Goal: Browse casually: Explore the website without a specific task or goal

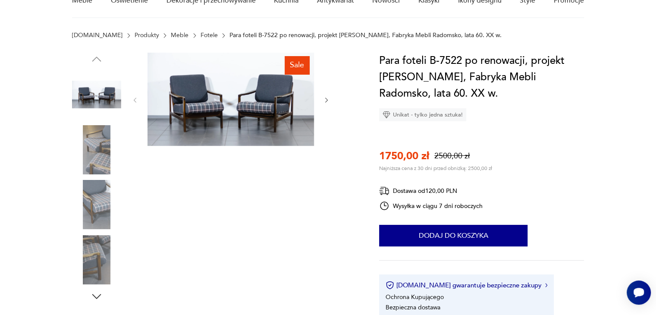
scroll to position [43, 0]
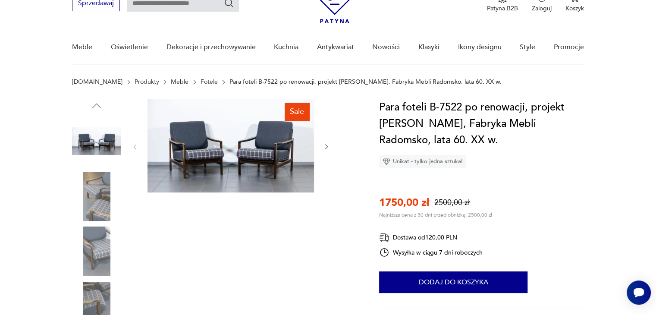
click at [217, 135] on img at bounding box center [230, 145] width 166 height 93
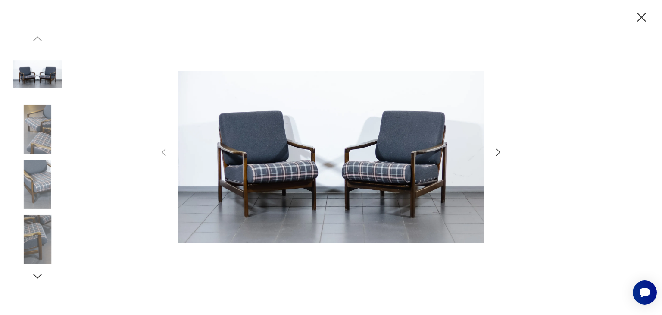
click at [41, 142] on img at bounding box center [37, 129] width 49 height 49
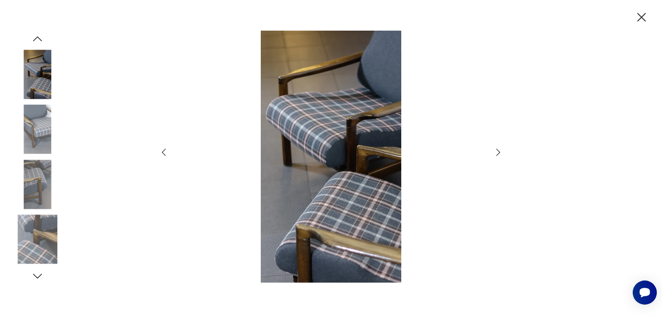
click at [45, 170] on img at bounding box center [37, 183] width 49 height 49
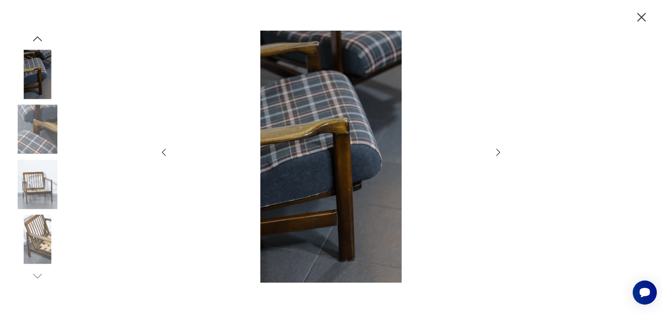
click at [49, 211] on div at bounding box center [37, 157] width 49 height 215
click at [46, 223] on img at bounding box center [37, 239] width 49 height 49
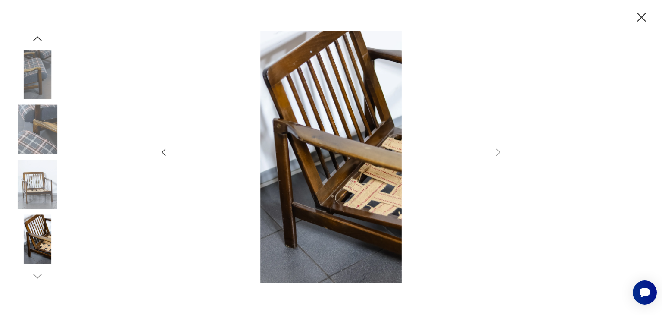
click at [640, 19] on icon "button" at bounding box center [641, 17] width 9 height 9
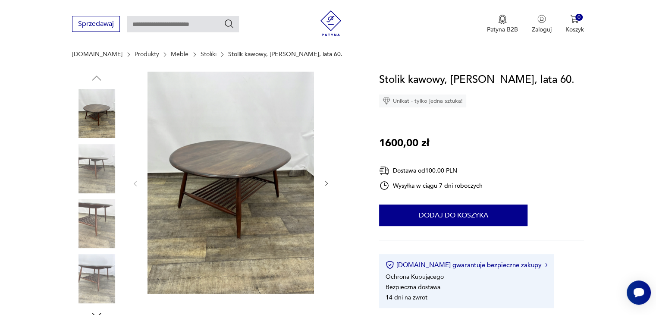
scroll to position [86, 0]
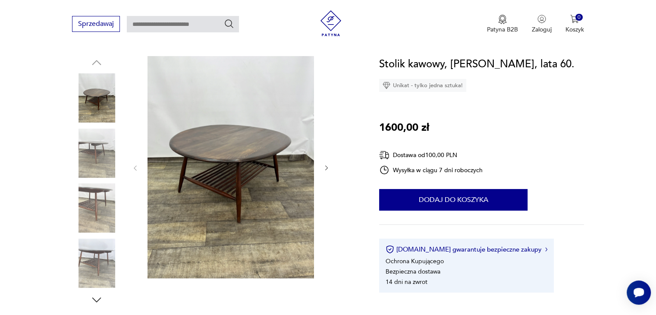
click at [94, 161] on img at bounding box center [96, 152] width 49 height 49
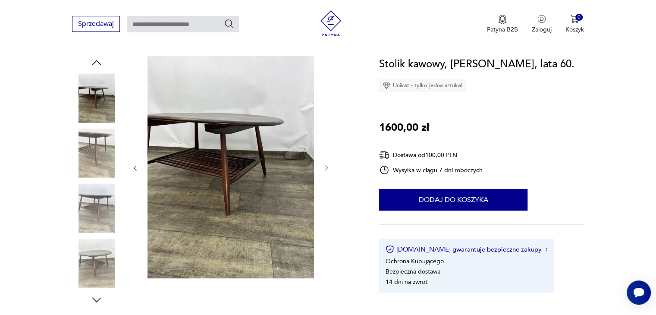
click at [98, 182] on div at bounding box center [96, 126] width 49 height 215
click at [101, 164] on img at bounding box center [96, 152] width 49 height 49
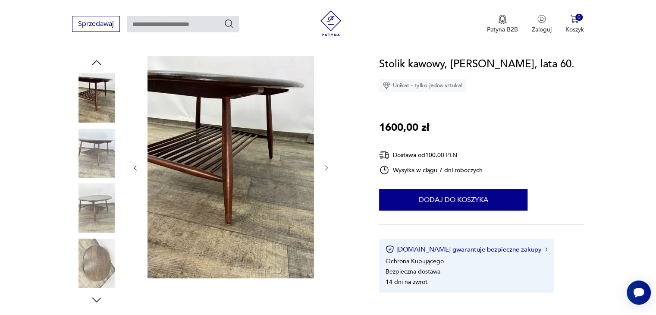
click at [99, 202] on img at bounding box center [96, 207] width 49 height 49
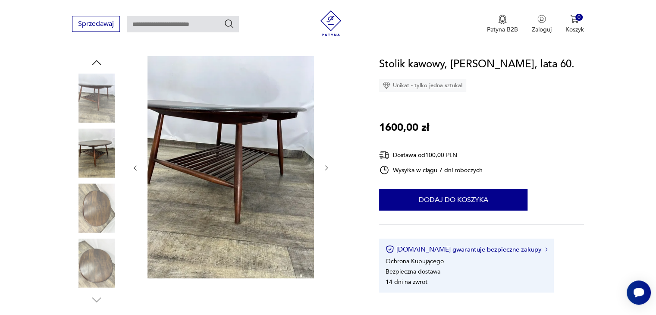
click at [101, 231] on img at bounding box center [96, 207] width 49 height 49
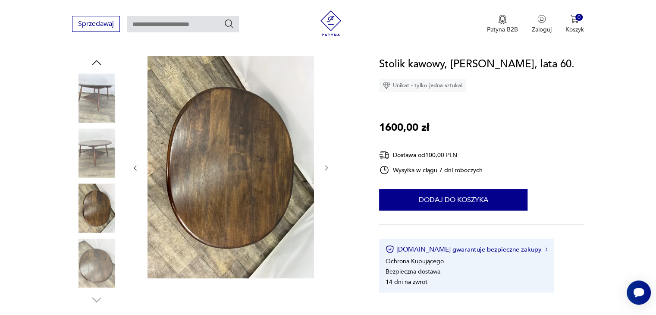
click at [101, 253] on img at bounding box center [96, 262] width 49 height 49
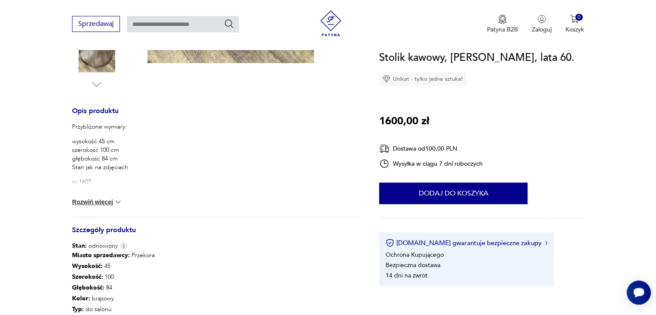
scroll to position [302, 0]
click at [92, 202] on button "Rozwiń więcej" at bounding box center [97, 201] width 50 height 9
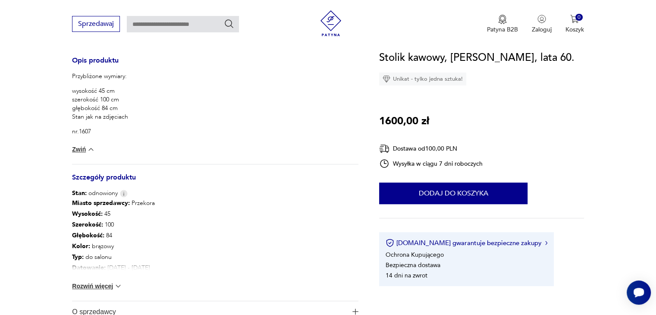
scroll to position [388, 0]
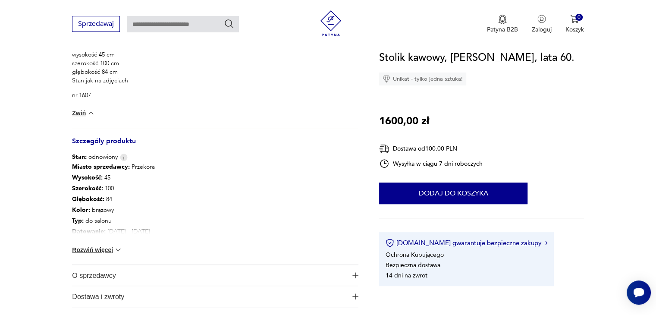
click at [98, 250] on button "Rozwiń więcej" at bounding box center [97, 249] width 50 height 9
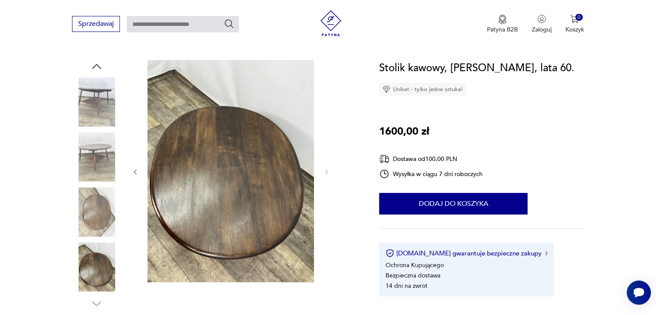
scroll to position [43, 0]
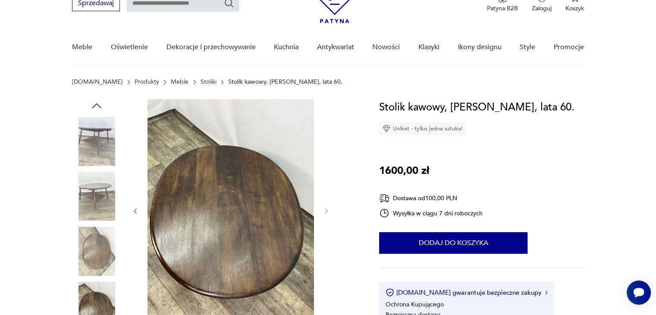
click at [106, 209] on img at bounding box center [96, 196] width 49 height 49
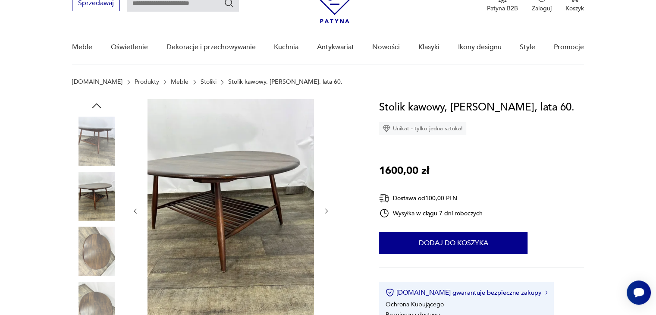
click at [113, 134] on img at bounding box center [96, 140] width 49 height 49
